Goal: Task Accomplishment & Management: Use online tool/utility

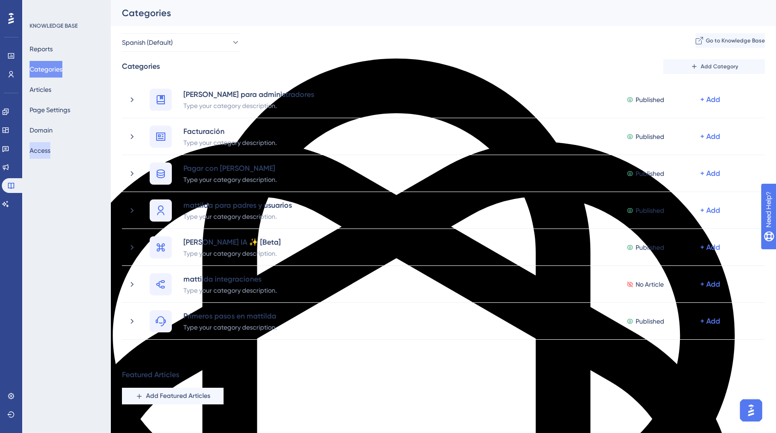
click at [50, 147] on button "Access" at bounding box center [40, 150] width 21 height 17
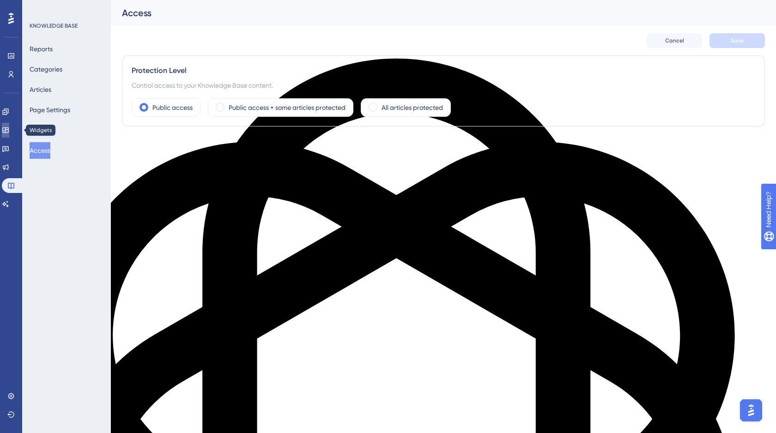
click at [9, 132] on icon at bounding box center [5, 130] width 7 height 7
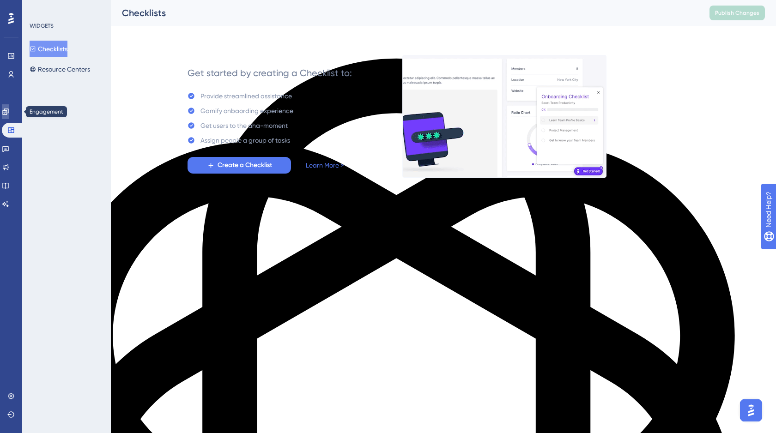
click at [9, 113] on icon at bounding box center [5, 111] width 7 height 7
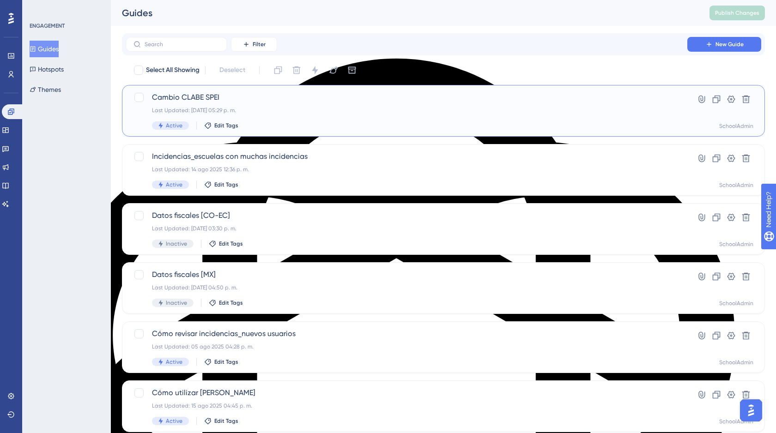
click at [296, 95] on span "Cambio CLABE SPEI" at bounding box center [406, 97] width 509 height 11
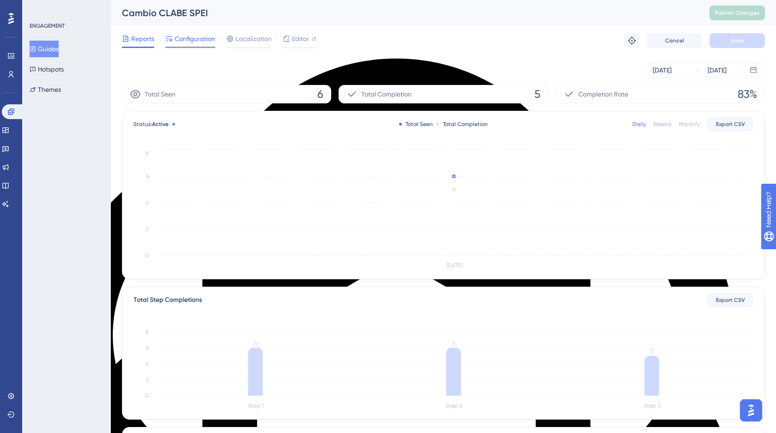
click at [189, 40] on span "Configuration" at bounding box center [195, 38] width 41 height 11
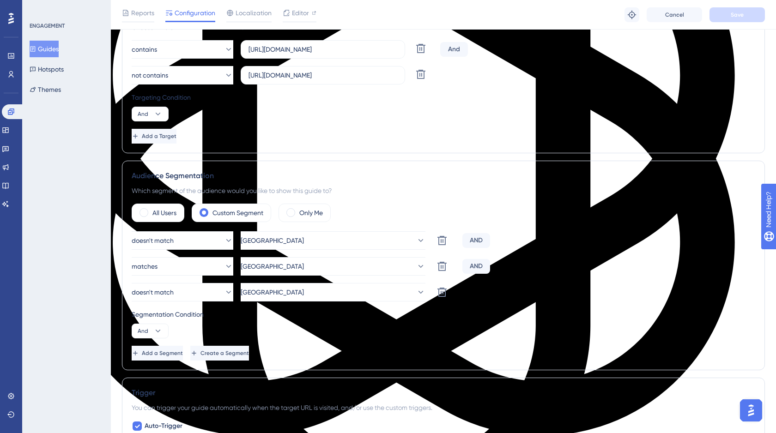
scroll to position [278, 0]
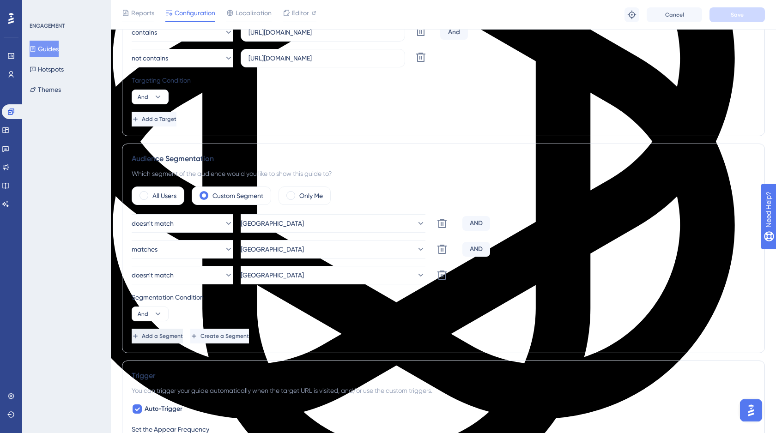
click at [183, 337] on span "Add a Segment" at bounding box center [162, 335] width 41 height 7
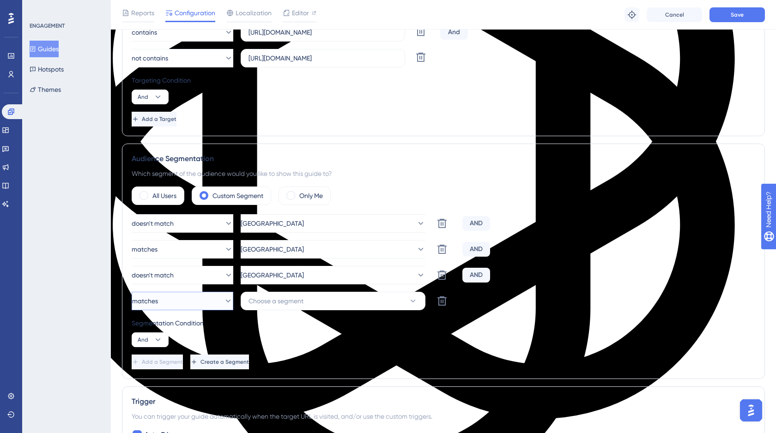
click at [226, 301] on icon at bounding box center [228, 301] width 5 height 3
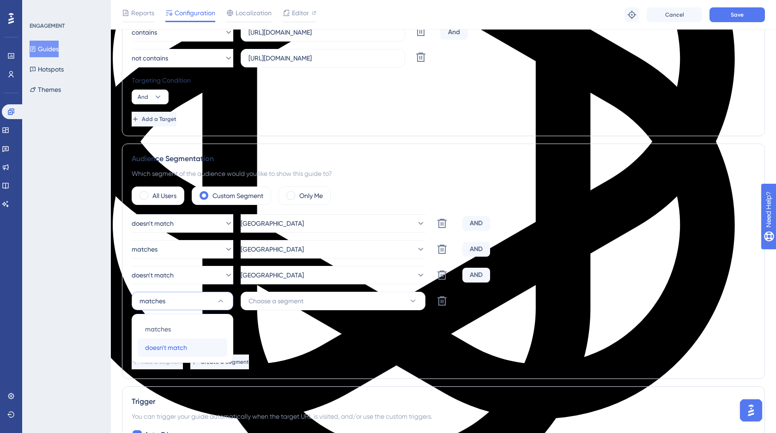
click at [187, 346] on div "doesn't match doesn't match" at bounding box center [182, 347] width 75 height 18
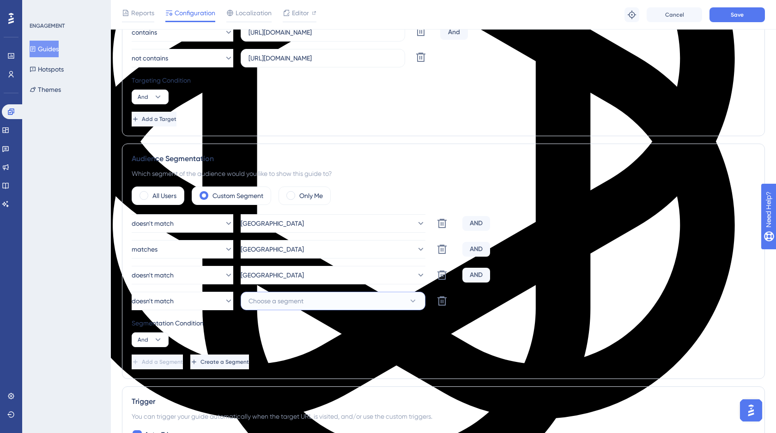
click at [350, 303] on button "Choose a segment" at bounding box center [333, 301] width 185 height 18
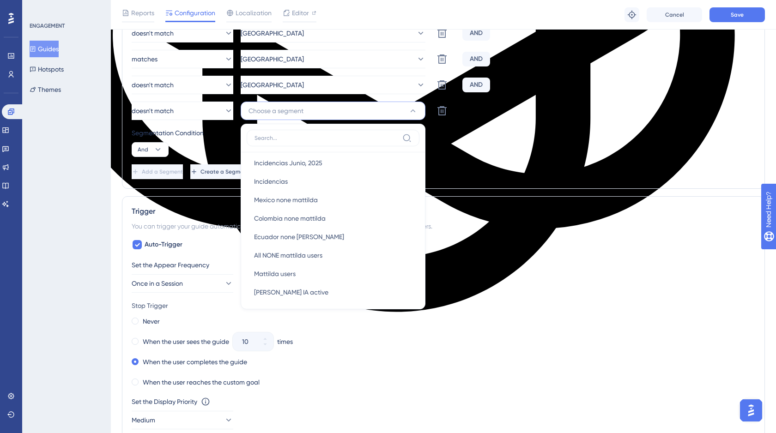
scroll to position [174, 0]
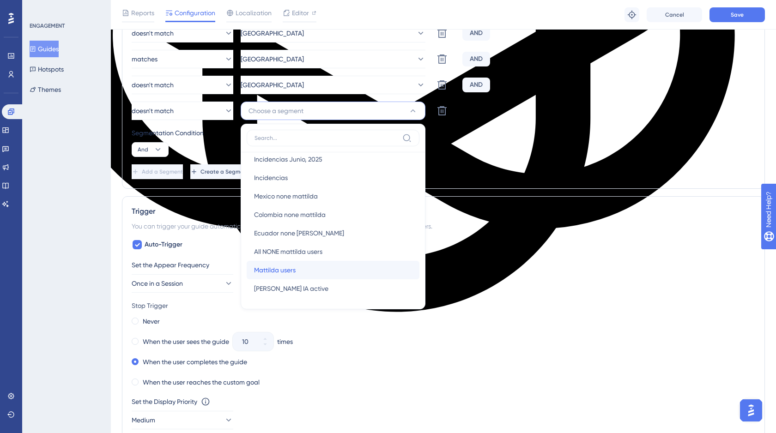
click at [296, 274] on div "Mattilda users [PERSON_NAME] users" at bounding box center [333, 270] width 158 height 18
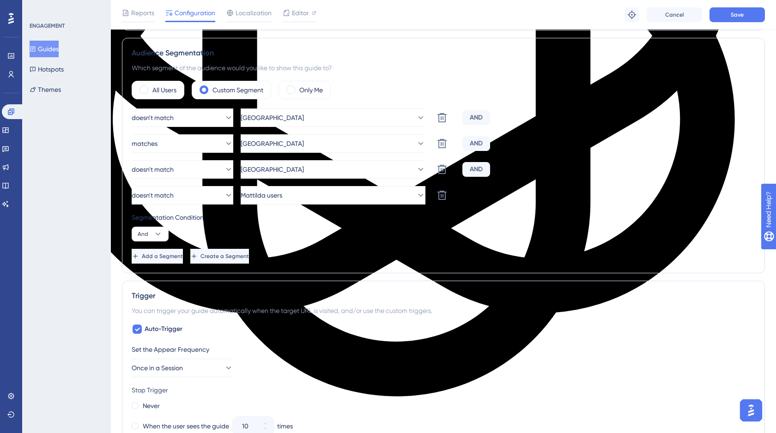
scroll to position [384, 0]
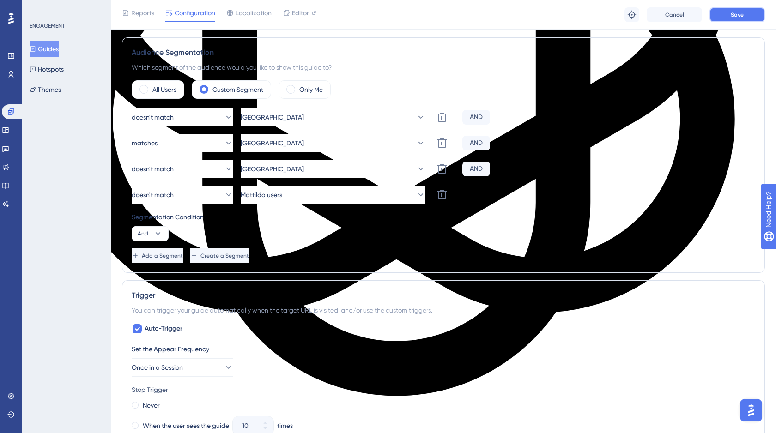
click at [727, 17] on button "Save" at bounding box center [736, 14] width 55 height 15
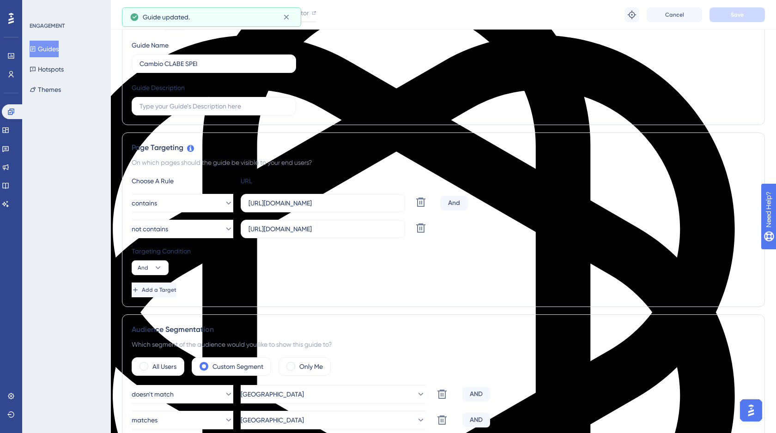
scroll to position [0, 0]
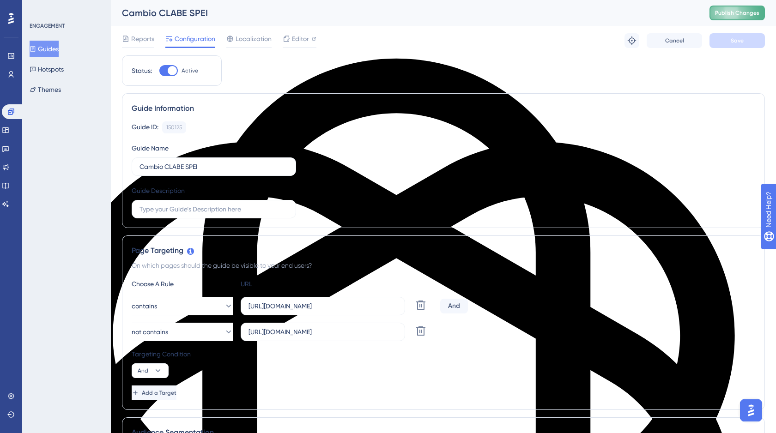
click at [730, 14] on span "Publish Changes" at bounding box center [737, 12] width 44 height 7
